Goal: Task Accomplishment & Management: Manage account settings

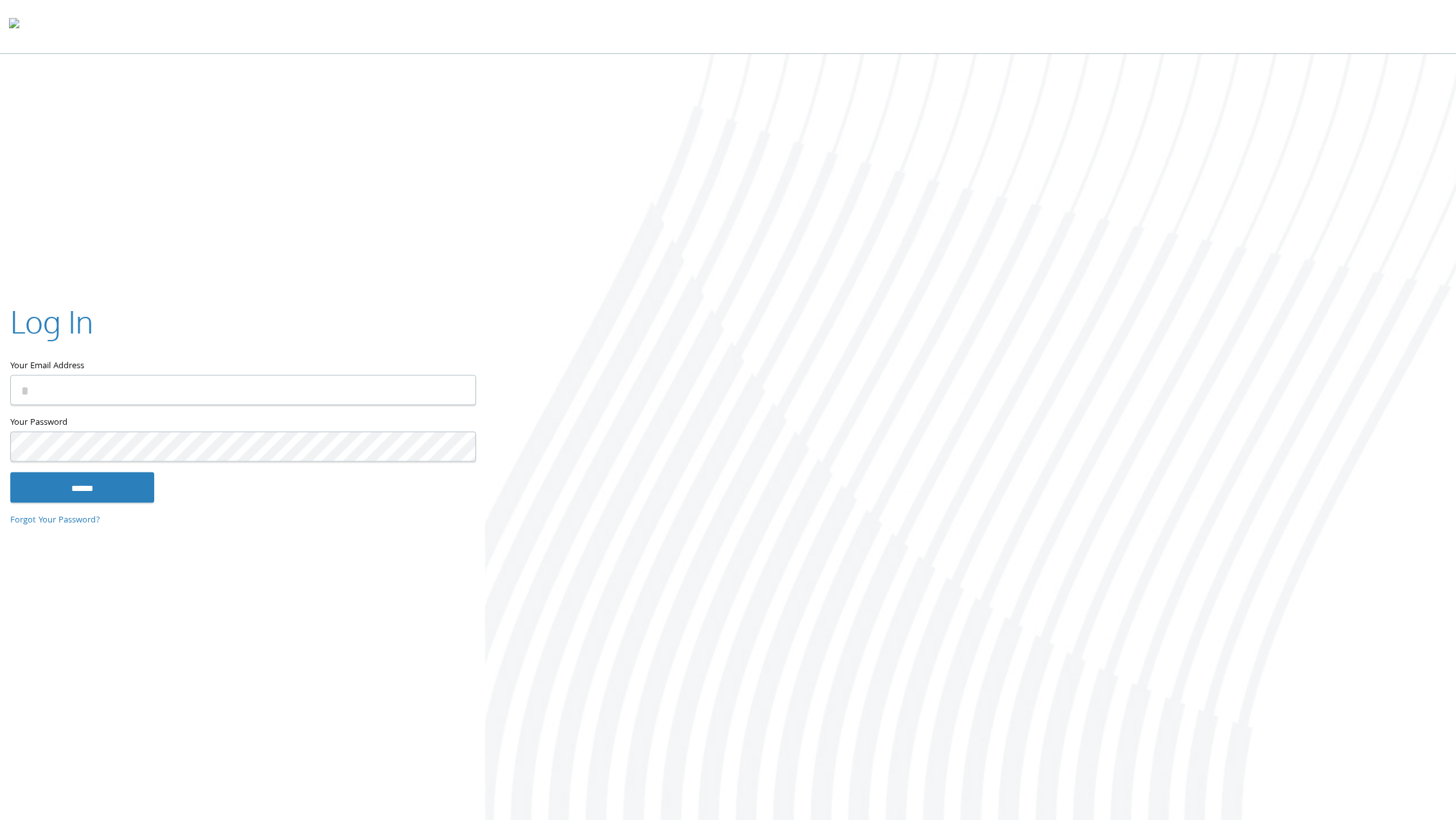
type input "**********"
click at [125, 495] on input "******" at bounding box center [82, 487] width 144 height 31
type input "**********"
click at [105, 485] on input "******" at bounding box center [82, 487] width 144 height 31
